Goal: Task Accomplishment & Management: Complete application form

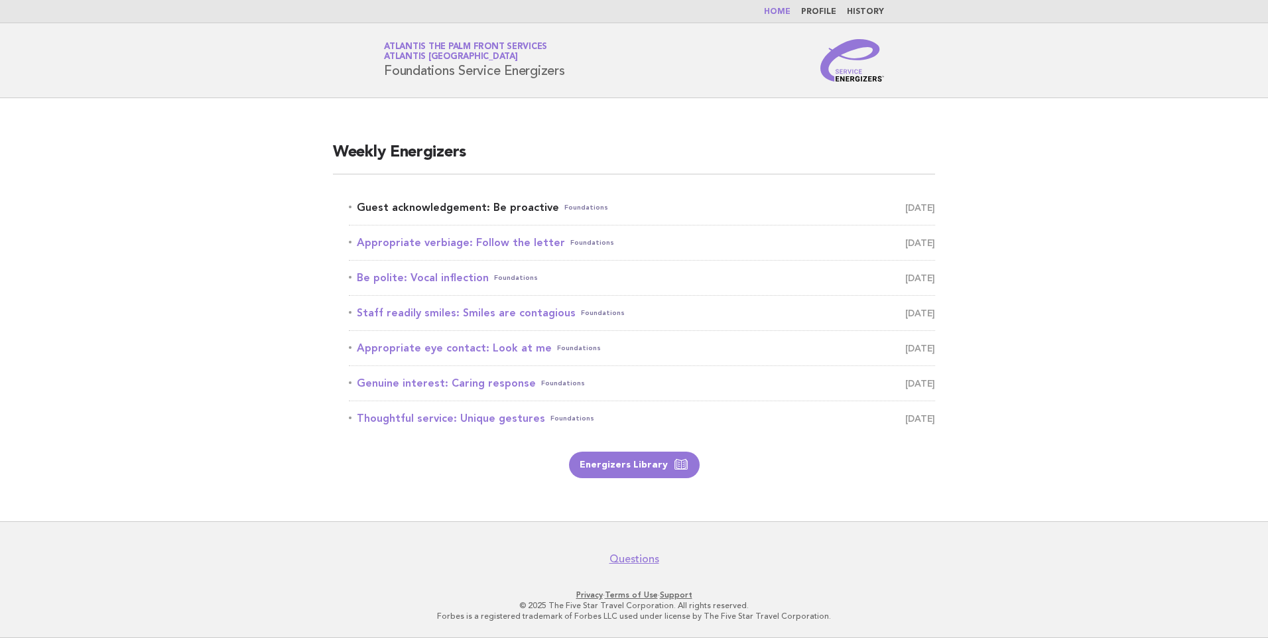
click at [458, 207] on link "Guest acknowledgement: Be proactive Foundations [DATE]" at bounding box center [642, 207] width 586 height 19
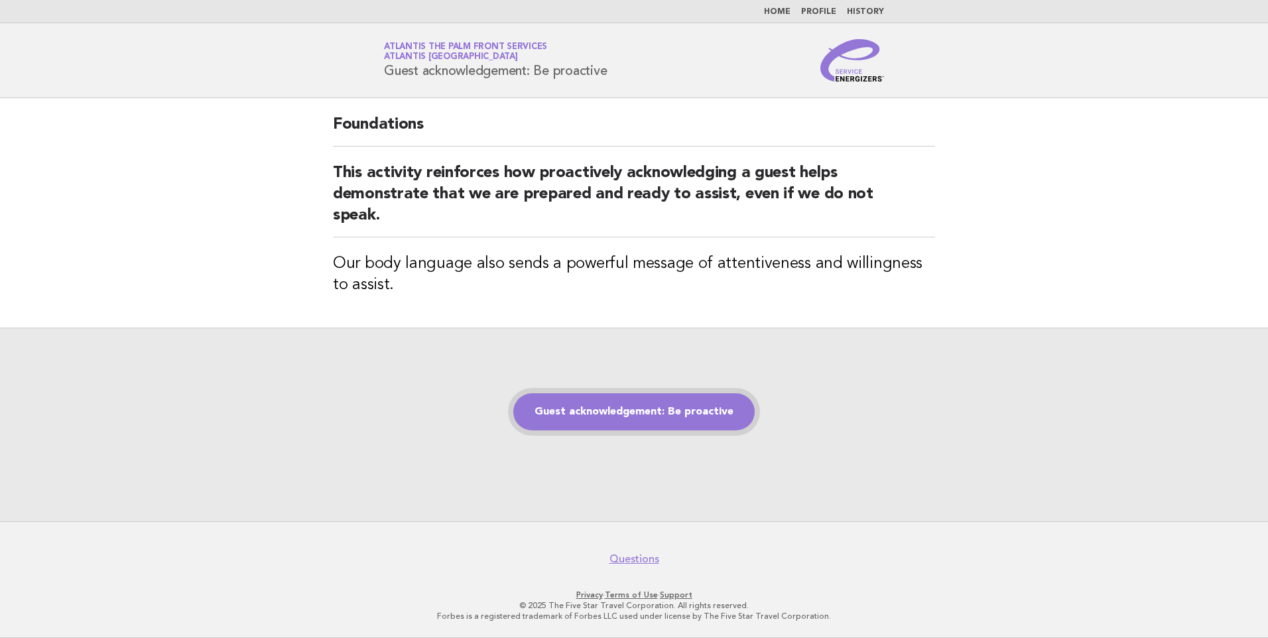
click at [643, 419] on link "Guest acknowledgement: Be proactive" at bounding box center [633, 411] width 241 height 37
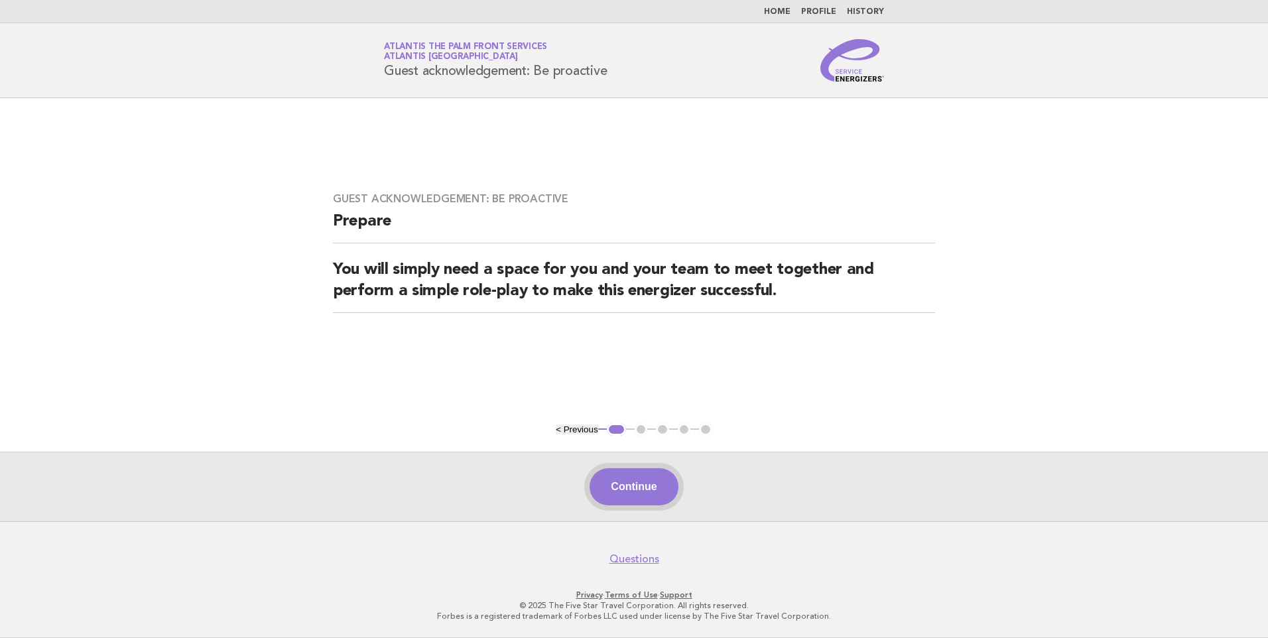
drag, startPoint x: 655, startPoint y: 474, endPoint x: 630, endPoint y: 474, distance: 24.6
click at [651, 474] on button "Continue" at bounding box center [634, 486] width 88 height 37
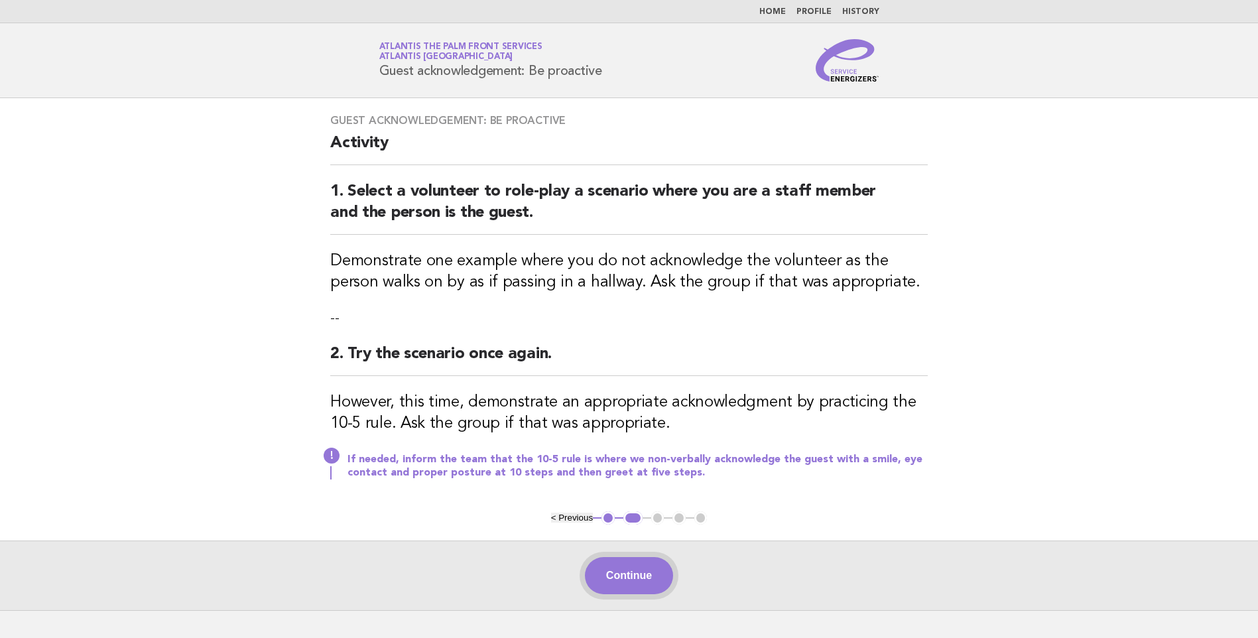
click at [630, 563] on button "Continue" at bounding box center [629, 575] width 88 height 37
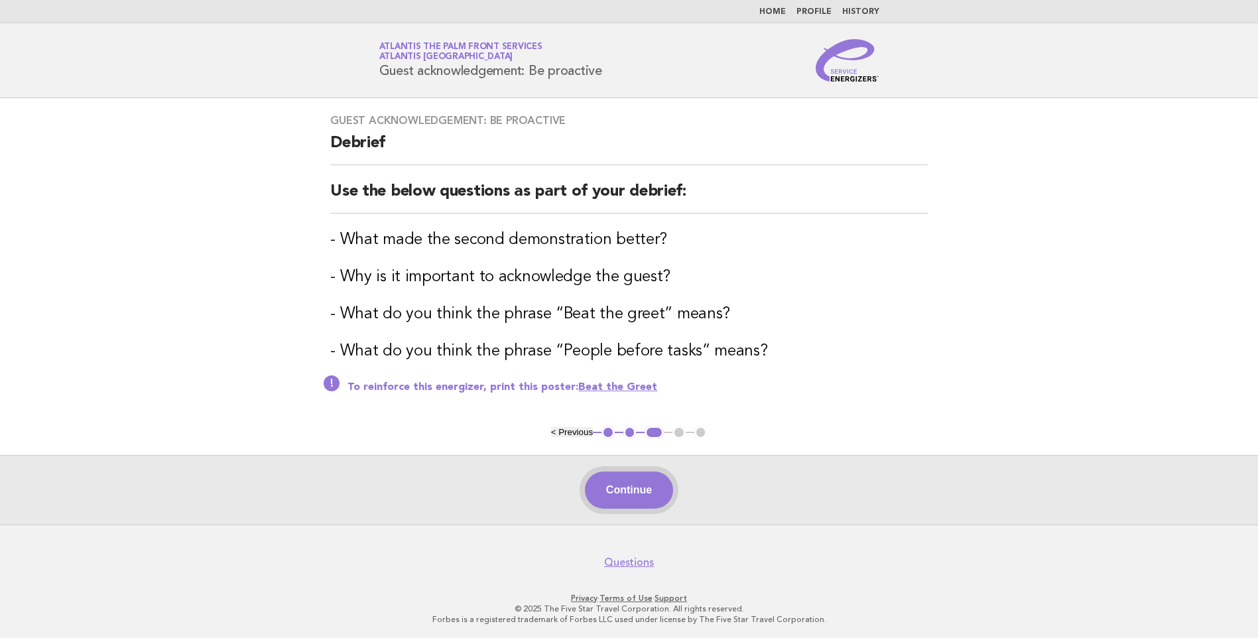
click at [632, 499] on button "Continue" at bounding box center [629, 490] width 88 height 37
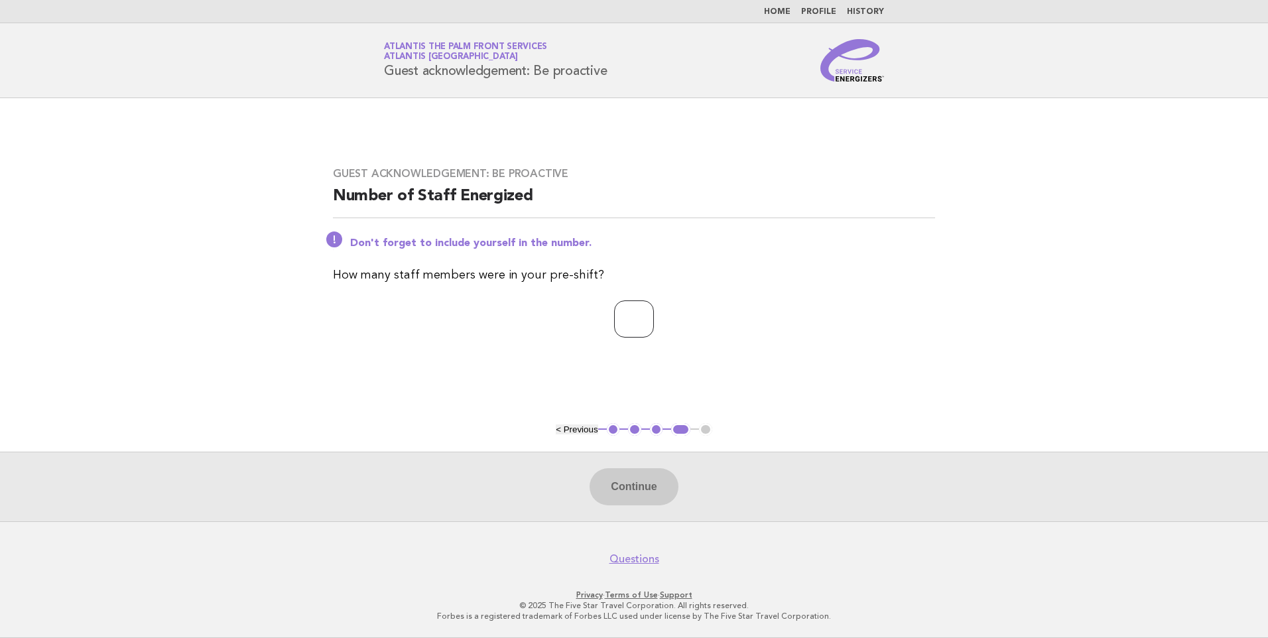
click at [641, 314] on input "number" at bounding box center [634, 319] width 40 height 37
type input "*"
click at [653, 474] on button "Continue" at bounding box center [634, 486] width 88 height 37
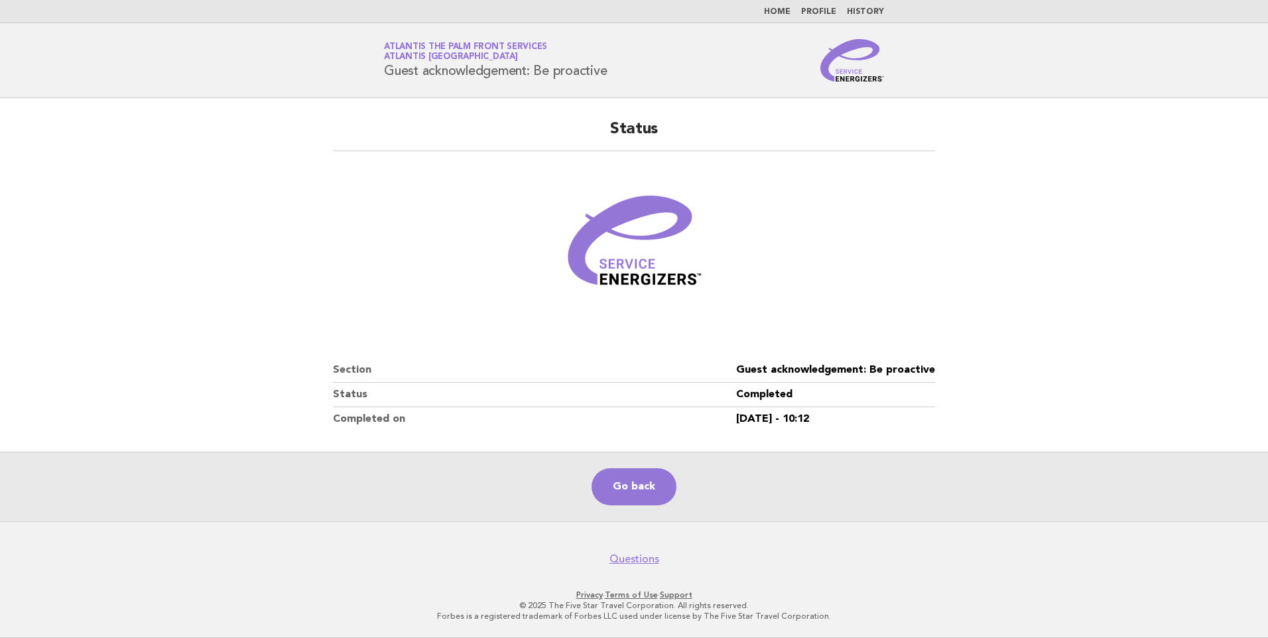
click at [204, 189] on main "Status Section Guest acknowledgement: Be proactive Status Completed Completed o…" at bounding box center [634, 309] width 1268 height 423
click at [337, 371] on dt "Section" at bounding box center [534, 370] width 403 height 25
drag, startPoint x: 337, startPoint y: 371, endPoint x: 405, endPoint y: 423, distance: 85.7
click at [405, 423] on dl "Section Guest acknowledgement: Be proactive Status Completed Completed on 22/Au…" at bounding box center [634, 394] width 602 height 73
drag, startPoint x: 405, startPoint y: 423, endPoint x: 427, endPoint y: 423, distance: 21.9
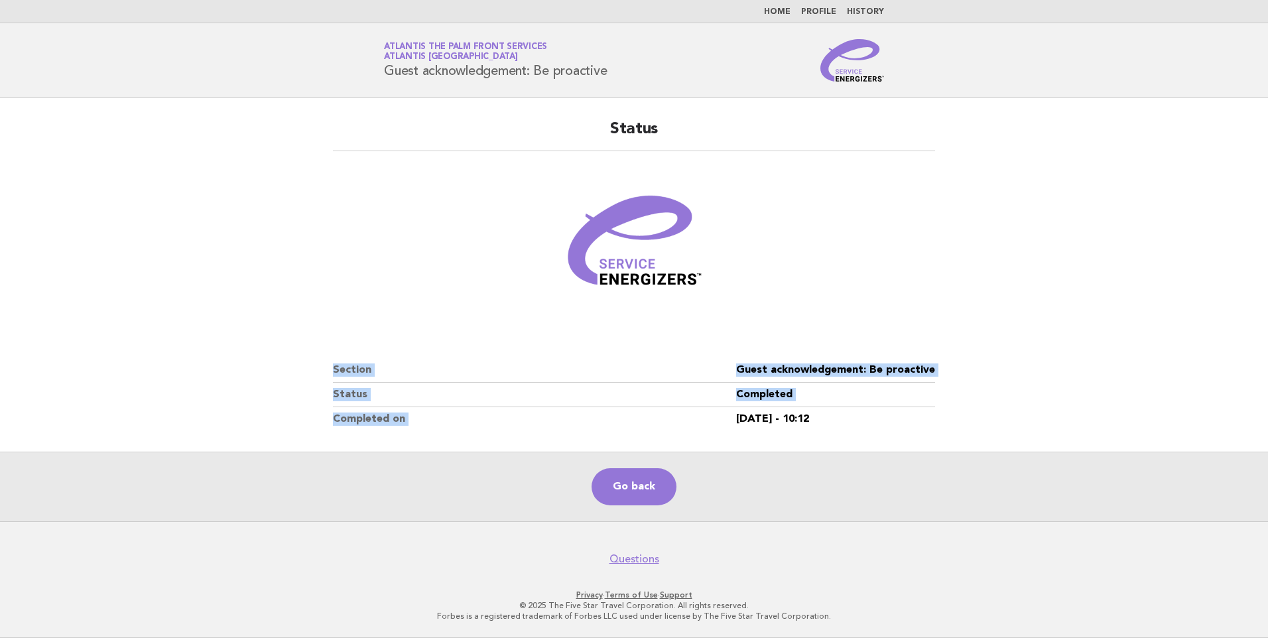
click at [405, 423] on dt "Completed on" at bounding box center [534, 419] width 403 height 24
click at [271, 343] on main "Status Section Guest acknowledgement: Be proactive Status Completed Completed o…" at bounding box center [634, 309] width 1268 height 423
drag, startPoint x: 271, startPoint y: 343, endPoint x: 527, endPoint y: 410, distance: 264.7
click at [527, 410] on main "Status Section Guest acknowledgement: Be proactive Status Completed Completed o…" at bounding box center [634, 309] width 1268 height 423
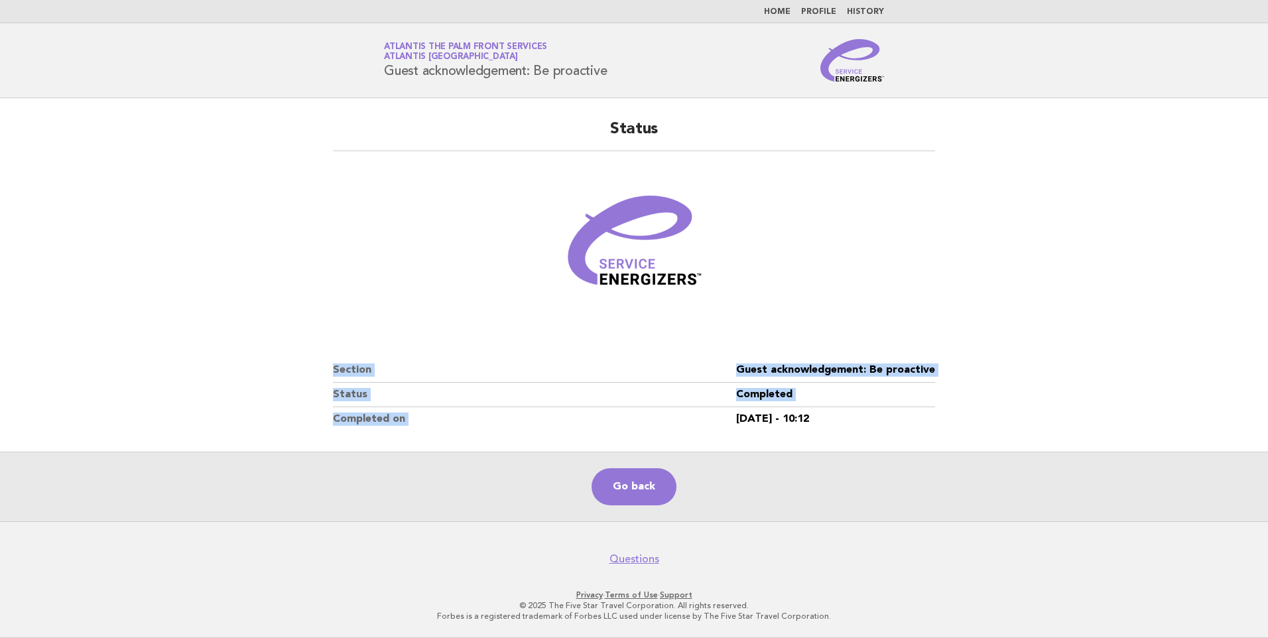
click at [527, 410] on dt "Completed on" at bounding box center [534, 419] width 403 height 24
click at [528, 410] on dt "Completed on" at bounding box center [534, 419] width 403 height 24
drag, startPoint x: 529, startPoint y: 415, endPoint x: 247, endPoint y: 370, distance: 285.5
click at [247, 370] on main "Status Section Guest acknowledgement: Be proactive Status Completed Completed o…" at bounding box center [634, 309] width 1268 height 423
click at [886, 426] on dd "22/Aug/2025 - 10:12" at bounding box center [835, 419] width 199 height 24
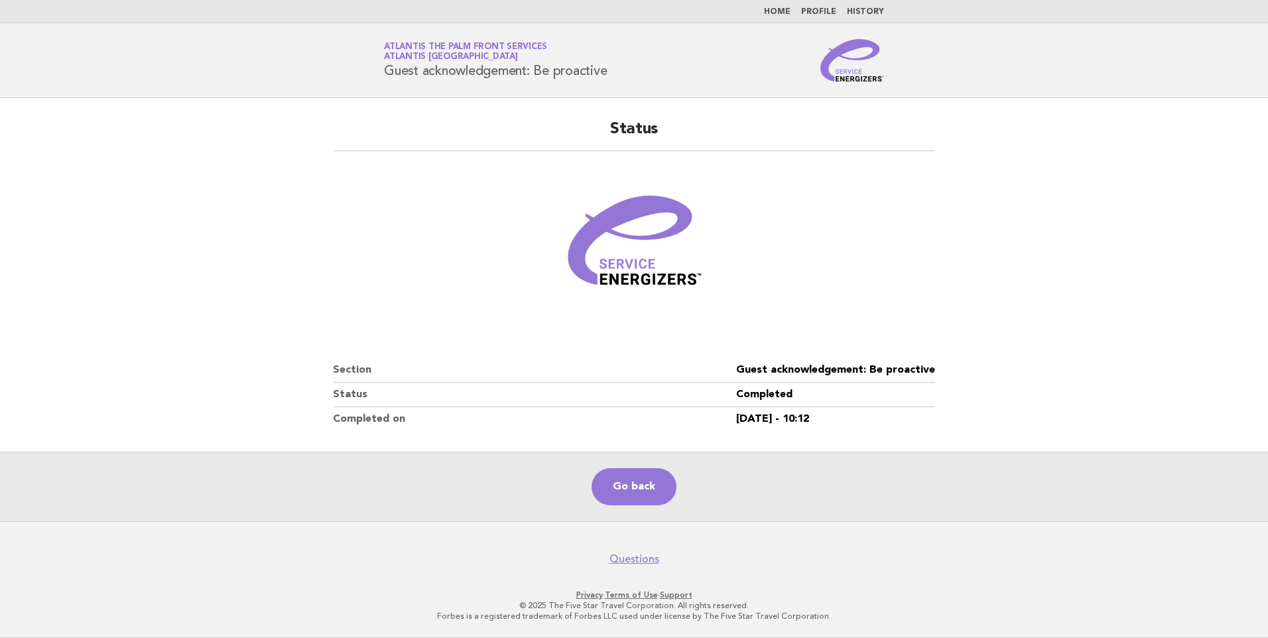
drag, startPoint x: 876, startPoint y: 426, endPoint x: 271, endPoint y: 350, distance: 609.8
click at [271, 350] on main "Status Section Guest acknowledgement: Be proactive Status Completed Completed o…" at bounding box center [634, 309] width 1268 height 423
drag, startPoint x: 271, startPoint y: 350, endPoint x: 366, endPoint y: 347, distance: 94.9
click at [372, 299] on figure at bounding box center [634, 246] width 602 height 159
